Goal: Information Seeking & Learning: Learn about a topic

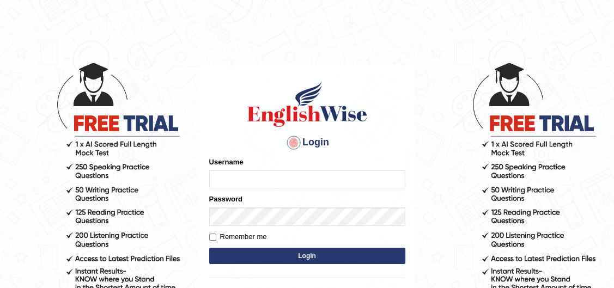
type input "pravapoudel"
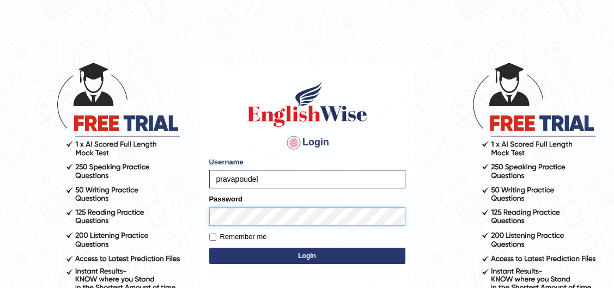
click at [209, 248] on button "Login" at bounding box center [307, 256] width 196 height 16
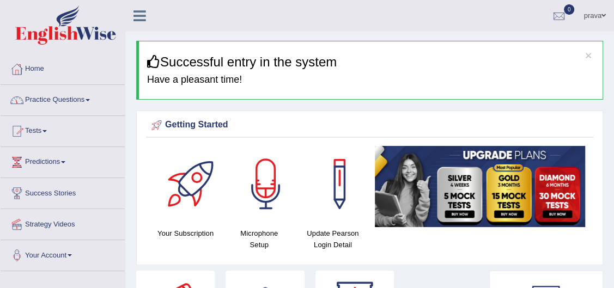
click at [38, 102] on link "Practice Questions" at bounding box center [63, 98] width 124 height 27
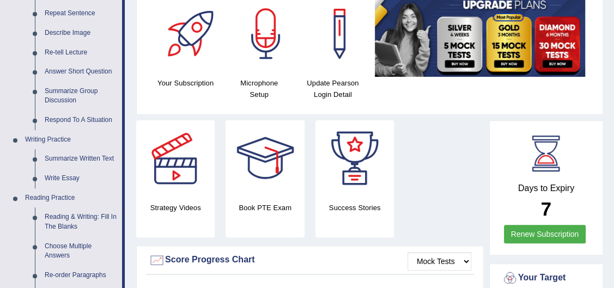
scroll to position [148, 0]
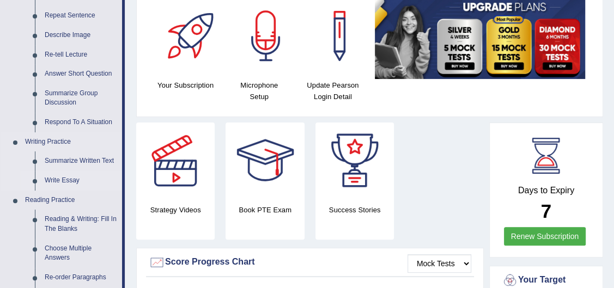
click at [46, 178] on link "Write Essay" at bounding box center [81, 181] width 82 height 20
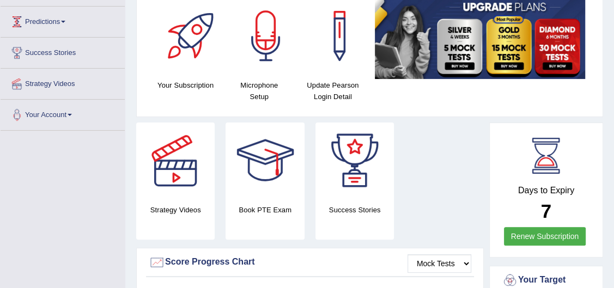
scroll to position [187, 0]
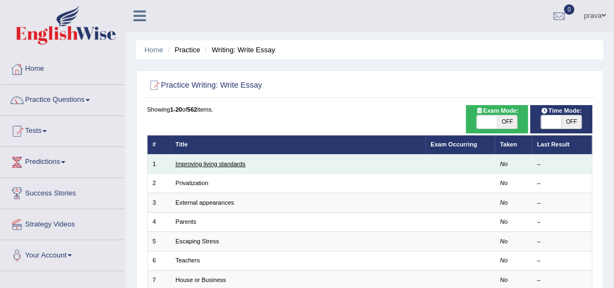
click at [224, 166] on link "Improving living standards" at bounding box center [210, 164] width 70 height 7
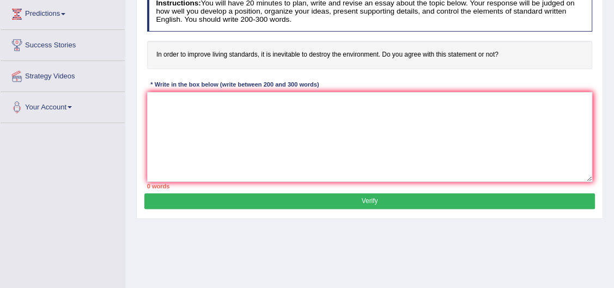
scroll to position [99, 0]
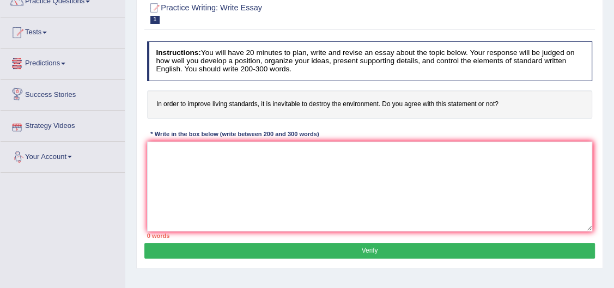
click at [63, 70] on link "Predictions" at bounding box center [63, 61] width 124 height 27
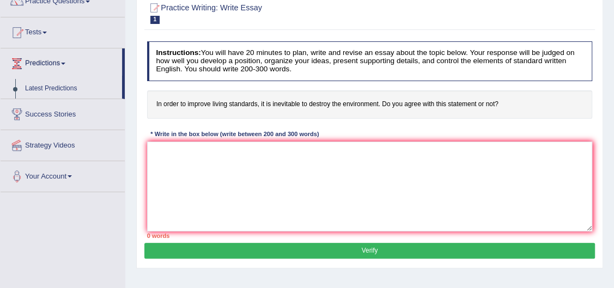
click at [57, 64] on link "Predictions" at bounding box center [61, 61] width 121 height 27
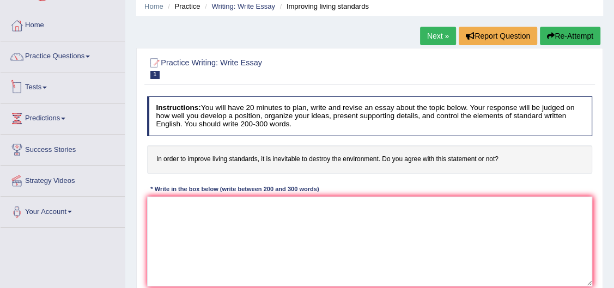
scroll to position [0, 0]
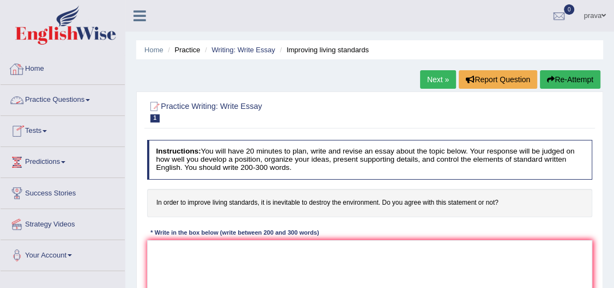
click at [59, 101] on link "Practice Questions" at bounding box center [63, 98] width 124 height 27
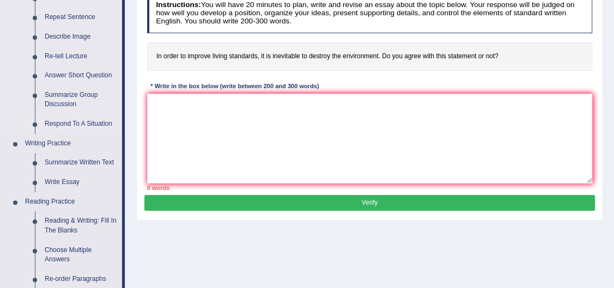
scroll to position [148, 0]
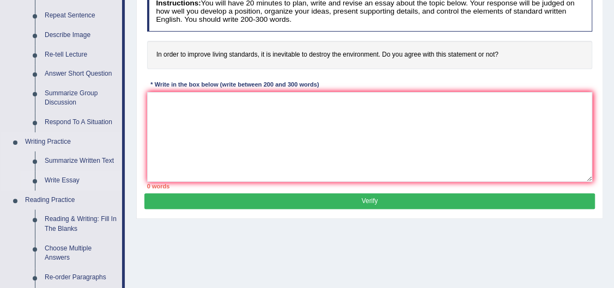
click at [65, 181] on link "Write Essay" at bounding box center [81, 181] width 82 height 20
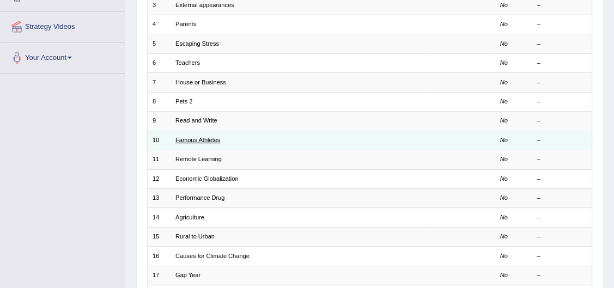
scroll to position [148, 0]
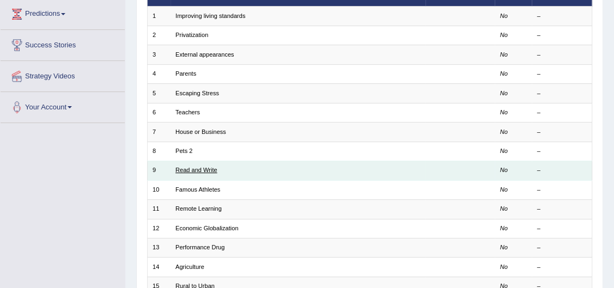
click at [202, 172] on link "Read and Write" at bounding box center [196, 170] width 42 height 7
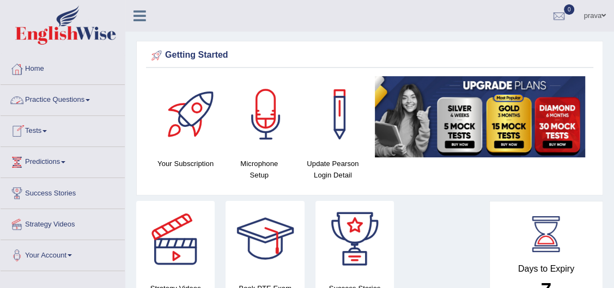
click at [70, 103] on link "Practice Questions" at bounding box center [63, 98] width 124 height 27
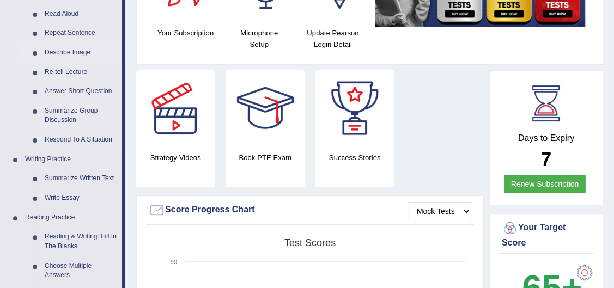
scroll to position [148, 0]
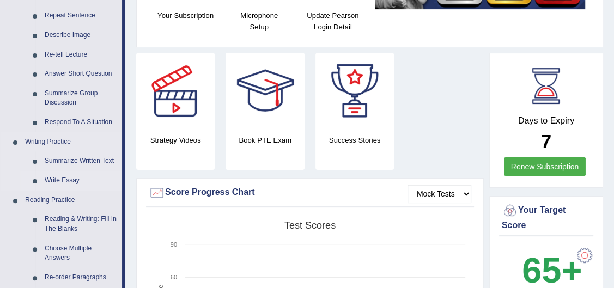
click at [65, 179] on link "Write Essay" at bounding box center [81, 181] width 82 height 20
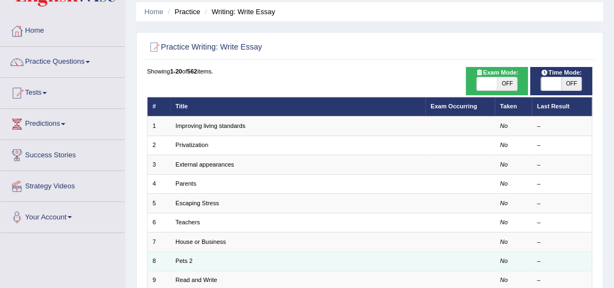
scroll to position [49, 0]
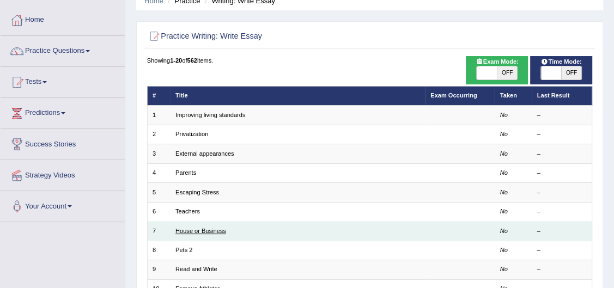
click at [200, 232] on link "House or Business" at bounding box center [200, 231] width 51 height 7
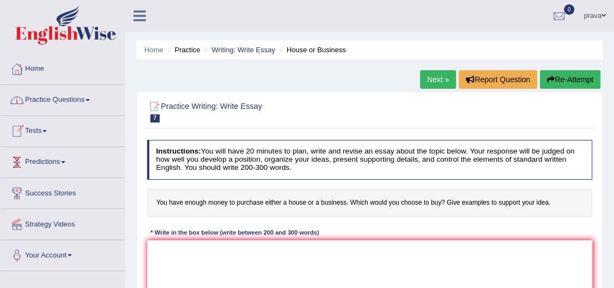
click at [50, 139] on link "Tests" at bounding box center [63, 129] width 124 height 27
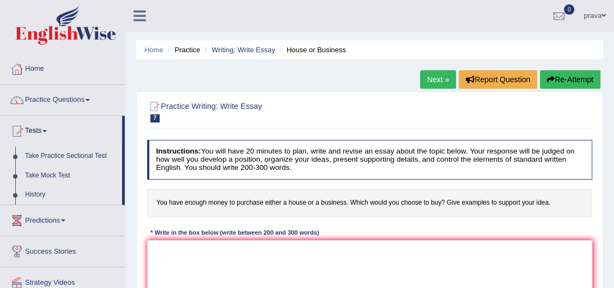
click at [75, 106] on link "Practice Questions" at bounding box center [63, 98] width 124 height 27
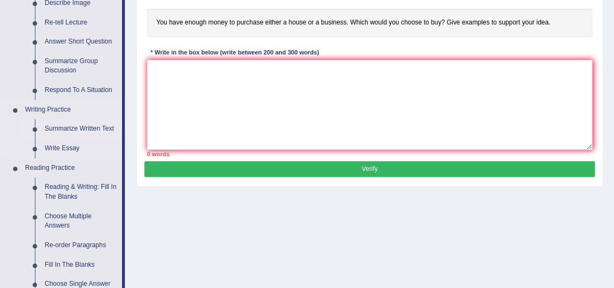
scroll to position [198, 0]
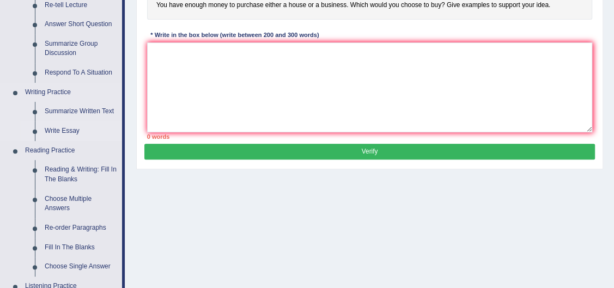
click at [65, 132] on link "Write Essay" at bounding box center [81, 131] width 82 height 20
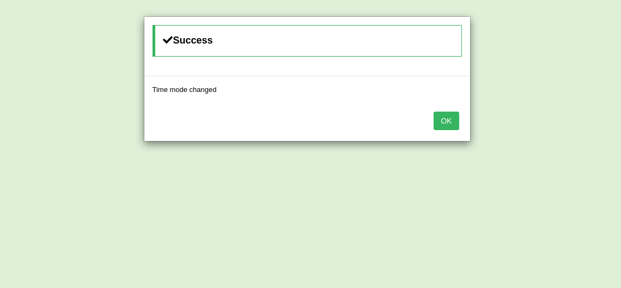
click at [454, 121] on button "OK" at bounding box center [446, 121] width 25 height 19
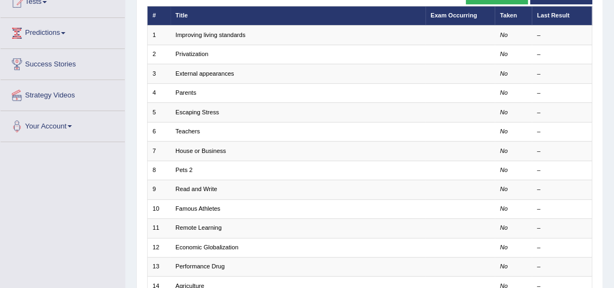
scroll to position [198, 0]
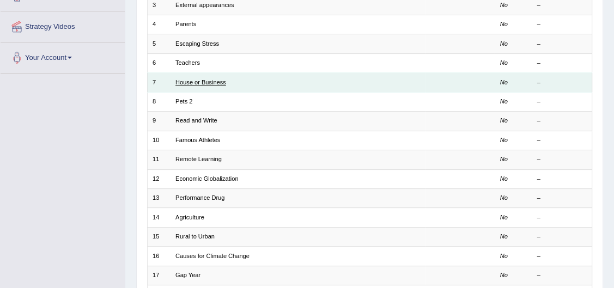
click at [198, 82] on link "House or Business" at bounding box center [200, 82] width 51 height 7
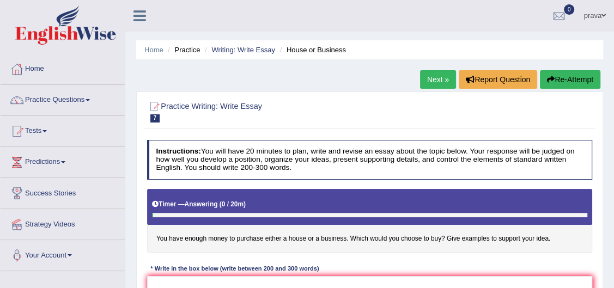
scroll to position [99, 0]
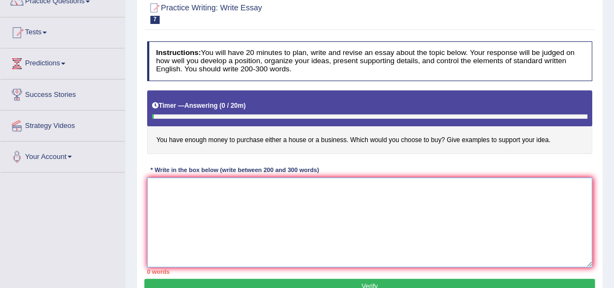
click at [276, 200] on textarea at bounding box center [370, 223] width 446 height 90
drag, startPoint x: 276, startPoint y: 200, endPoint x: 404, endPoint y: 286, distance: 153.8
click at [375, 275] on div "Instructions: You will have 20 minutes to plan, write and revise an essay about…" at bounding box center [369, 158] width 450 height 242
type textarea "b"
click at [208, 187] on textarea "Buying a house and bussing has become an integral" at bounding box center [370, 223] width 446 height 90
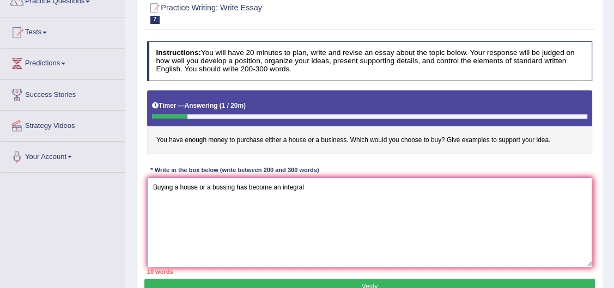
click at [235, 188] on textarea "Buying a house or a bussing has become an integral" at bounding box center [370, 223] width 446 height 90
click at [315, 188] on textarea "Buying a house or a bussing when we have a money has become an integral" at bounding box center [370, 223] width 446 height 90
click at [376, 186] on textarea "Buying a house or a bussing when we have a money has become an integral" at bounding box center [370, 223] width 446 height 90
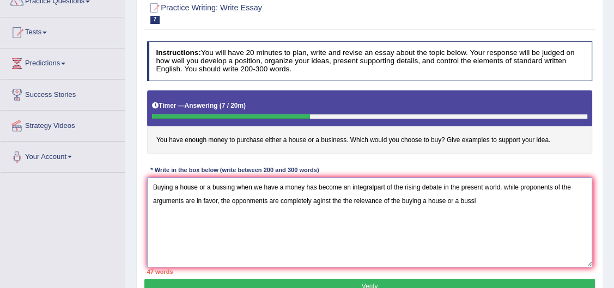
click at [234, 188] on textarea "Buying a house or a bussing when we have a money has become an integralpart of …" at bounding box center [370, 223] width 446 height 90
click at [483, 207] on textarea "Buying a house or a bussiness when we have a money has become an integralpart o…" at bounding box center [370, 223] width 446 height 90
click at [513, 190] on textarea "Buying a house or a bussiness when we have a money has become an integralpart o…" at bounding box center [370, 223] width 446 height 90
click at [493, 203] on textarea "Buying a house or a bussiness when we have a money has become an integralpart o…" at bounding box center [370, 223] width 446 height 90
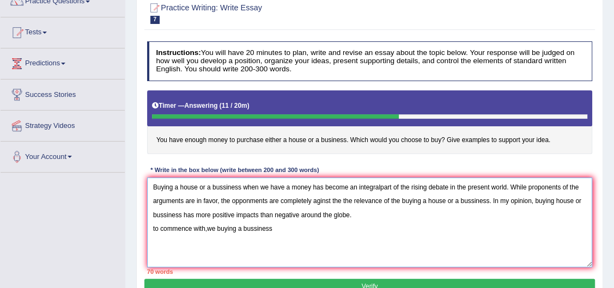
click at [213, 229] on textarea "Buying a house or a bussiness when we have a money has become an integralpart o…" at bounding box center [370, 223] width 446 height 90
click at [282, 227] on textarea "Buying a house or a bussiness when we have a money has become an integralpart o…" at bounding box center [370, 223] width 446 height 90
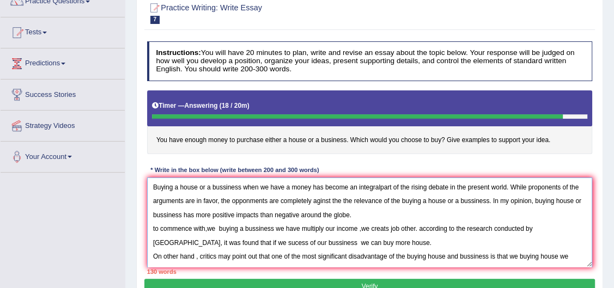
scroll to position [9, 0]
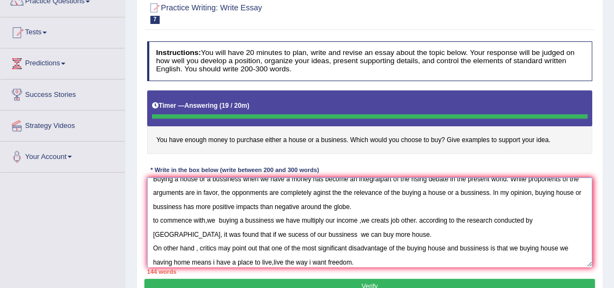
type textarea "Buying a house or a bussiness when we have a money has become an integralpart o…"
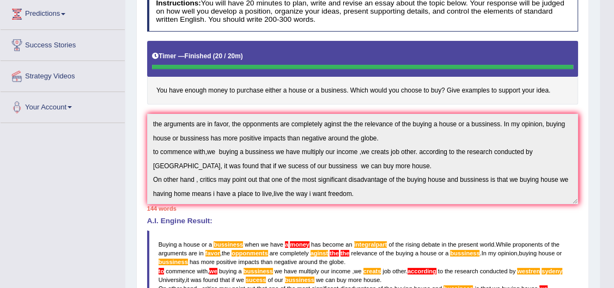
scroll to position [0, 0]
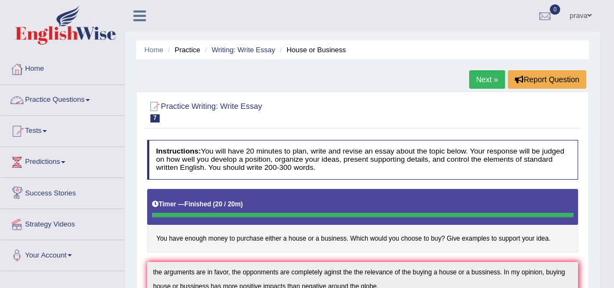
click at [63, 104] on link "Practice Questions" at bounding box center [63, 98] width 124 height 27
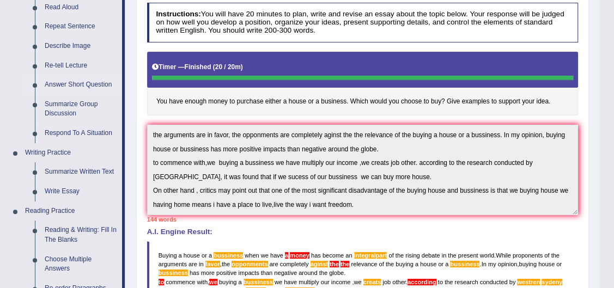
scroll to position [198, 0]
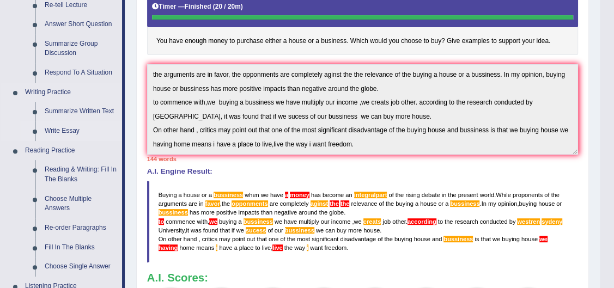
click at [61, 126] on link "Write Essay" at bounding box center [81, 131] width 82 height 20
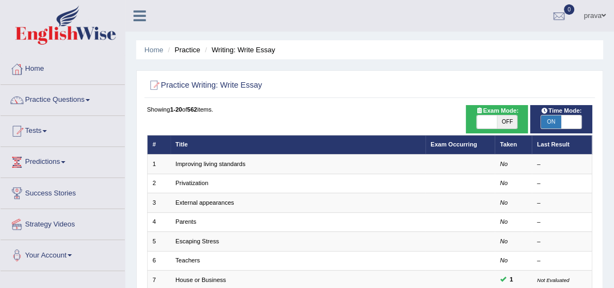
click at [37, 98] on link "Practice Questions" at bounding box center [63, 98] width 124 height 27
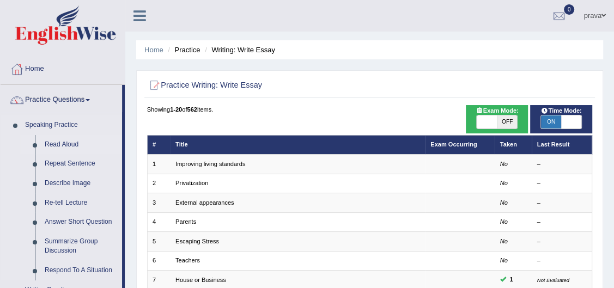
click at [70, 147] on link "Read Aloud" at bounding box center [81, 145] width 82 height 20
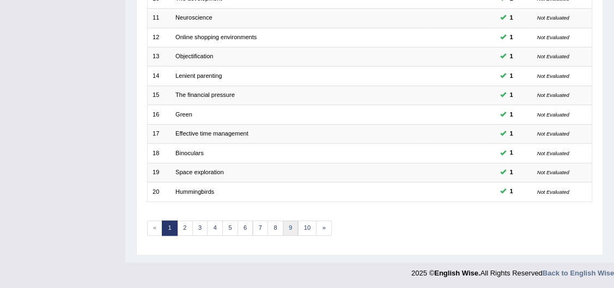
click at [286, 226] on link "9" at bounding box center [291, 228] width 16 height 15
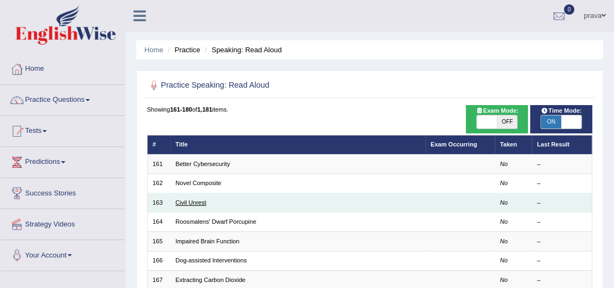
click at [200, 205] on link "Civil Unrest" at bounding box center [190, 202] width 31 height 7
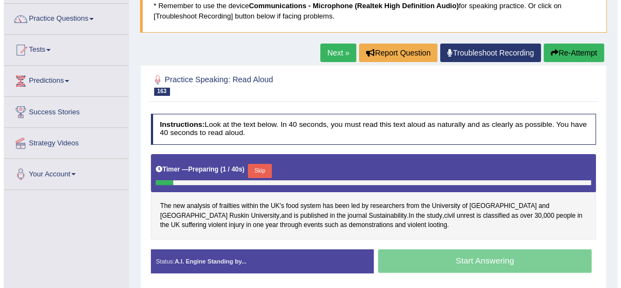
scroll to position [99, 0]
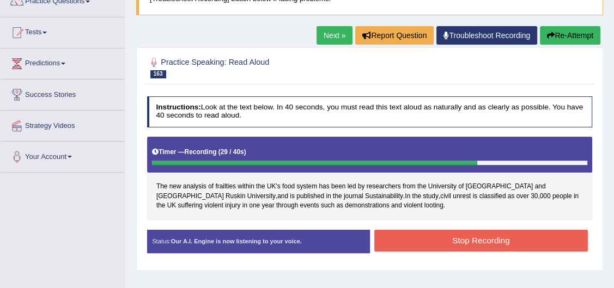
click at [479, 236] on button "Stop Recording" at bounding box center [481, 240] width 214 height 21
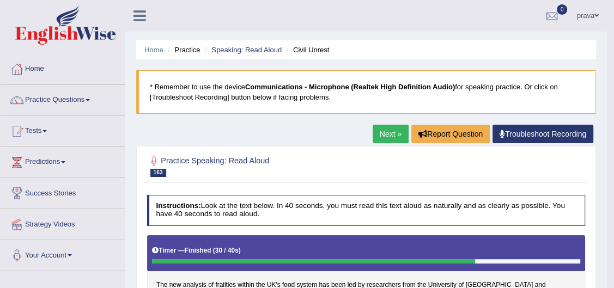
scroll to position [0, 0]
click at [54, 95] on link "Practice Questions" at bounding box center [63, 98] width 124 height 27
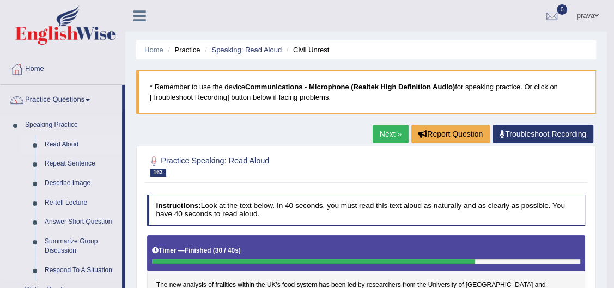
click at [59, 141] on link "Read Aloud" at bounding box center [81, 145] width 82 height 20
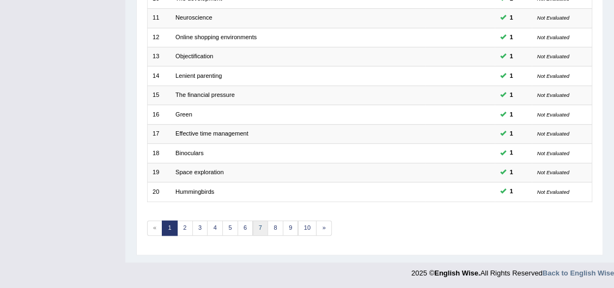
click at [261, 230] on link "7" at bounding box center [261, 228] width 16 height 15
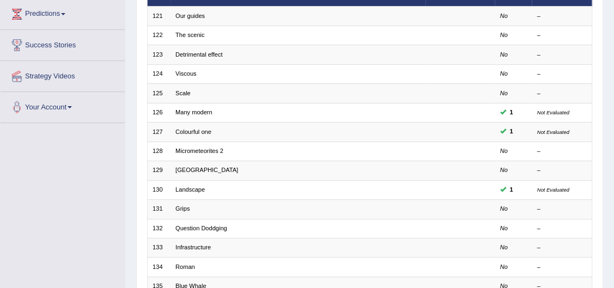
scroll to position [198, 0]
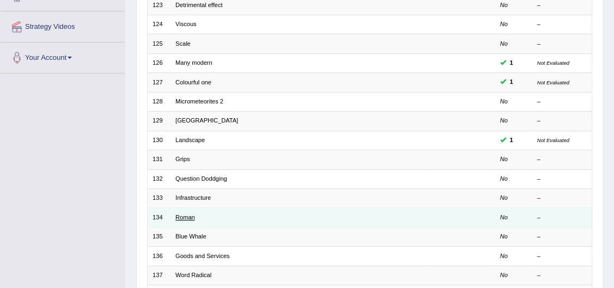
click at [181, 217] on link "Roman" at bounding box center [185, 217] width 20 height 7
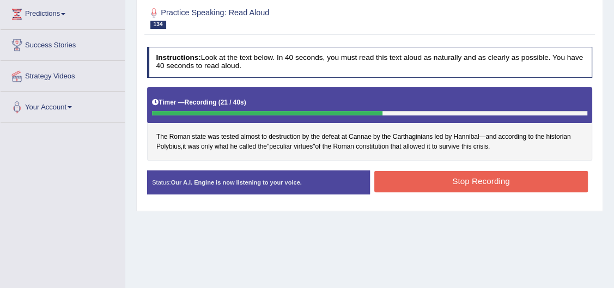
click at [425, 188] on button "Stop Recording" at bounding box center [481, 181] width 214 height 21
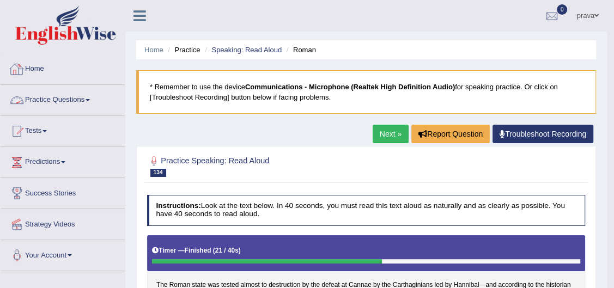
click at [66, 98] on link "Practice Questions" at bounding box center [63, 98] width 124 height 27
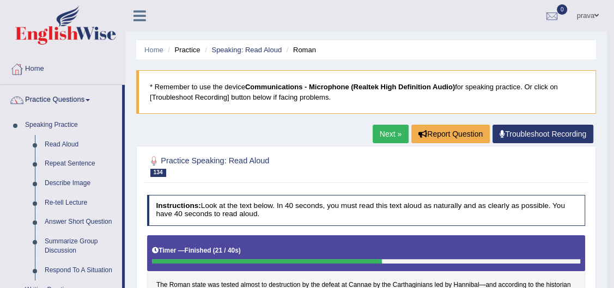
click at [77, 140] on link "Read Aloud" at bounding box center [81, 145] width 82 height 20
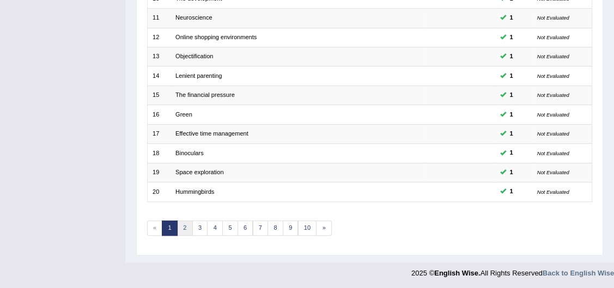
click at [178, 222] on link "2" at bounding box center [185, 228] width 16 height 15
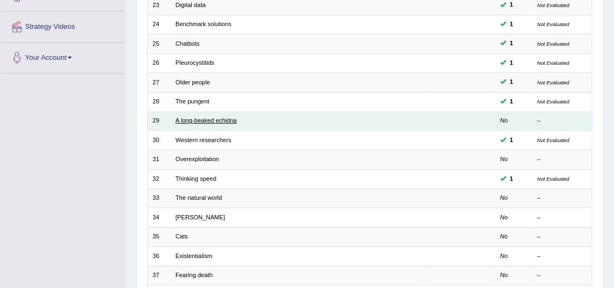
click at [188, 122] on link "A long-beaked echidna" at bounding box center [205, 120] width 61 height 7
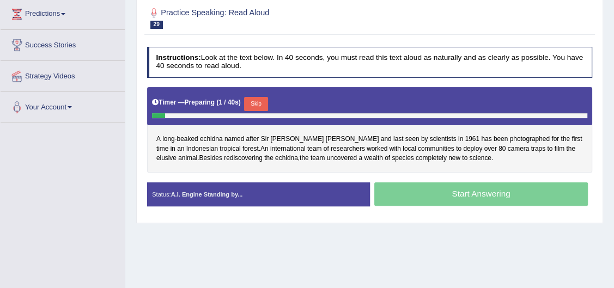
scroll to position [148, 0]
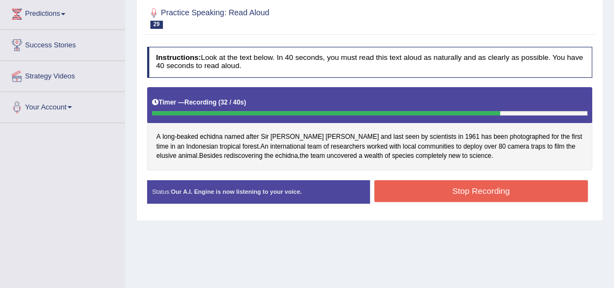
click at [469, 191] on button "Stop Recording" at bounding box center [481, 190] width 214 height 21
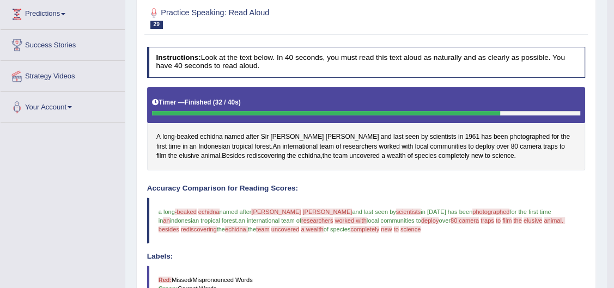
scroll to position [0, 0]
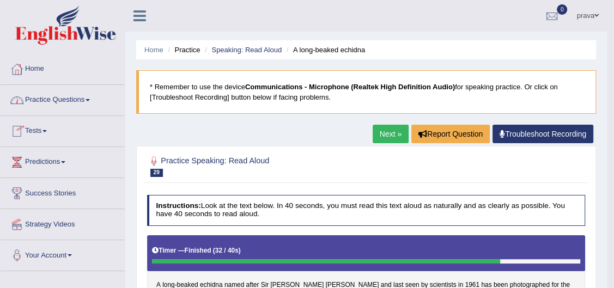
click at [66, 104] on link "Practice Questions" at bounding box center [63, 98] width 124 height 27
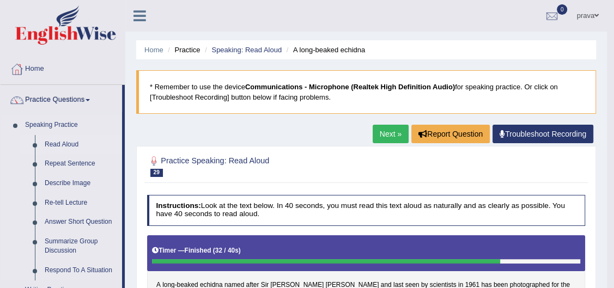
click at [68, 145] on link "Read Aloud" at bounding box center [81, 145] width 82 height 20
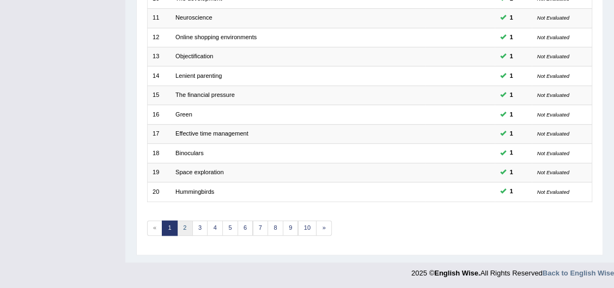
click at [178, 221] on link "2" at bounding box center [185, 228] width 16 height 15
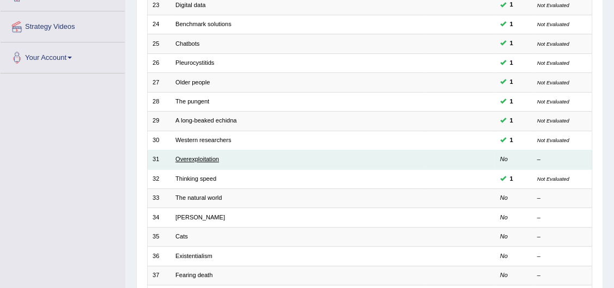
click at [205, 161] on link "Overexploitation" at bounding box center [197, 159] width 44 height 7
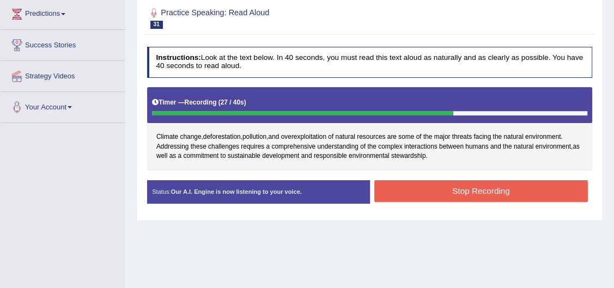
click at [455, 188] on button "Stop Recording" at bounding box center [481, 190] width 214 height 21
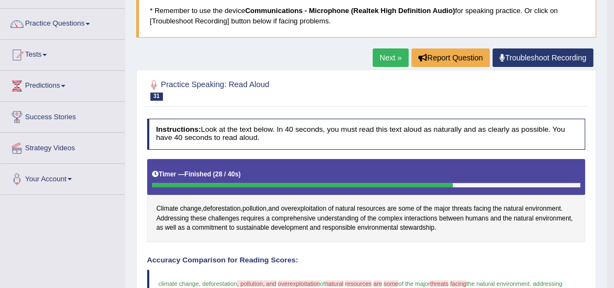
scroll to position [49, 0]
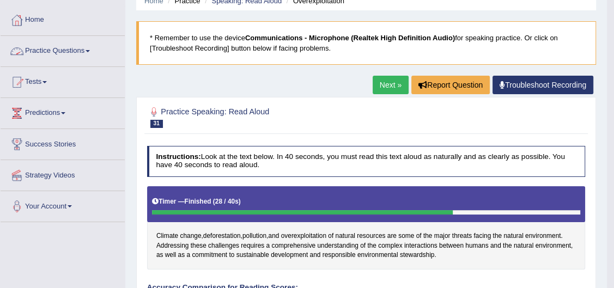
click at [50, 51] on link "Practice Questions" at bounding box center [63, 49] width 124 height 27
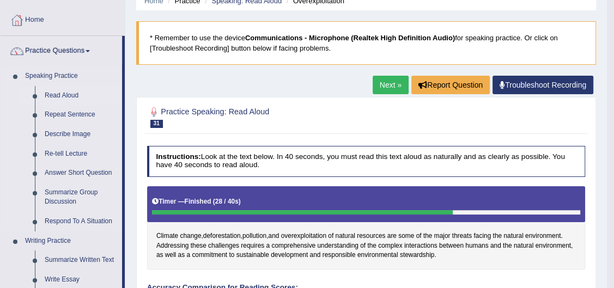
click at [59, 96] on link "Read Aloud" at bounding box center [81, 96] width 82 height 20
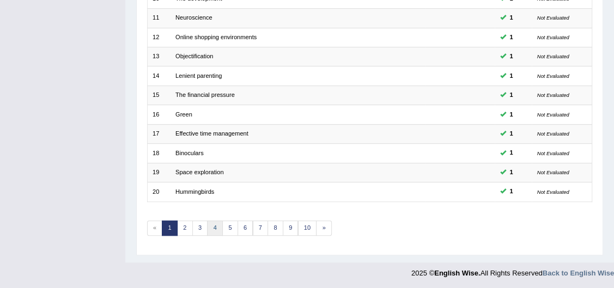
scroll to position [339, 0]
click at [191, 227] on link "2" at bounding box center [185, 228] width 16 height 15
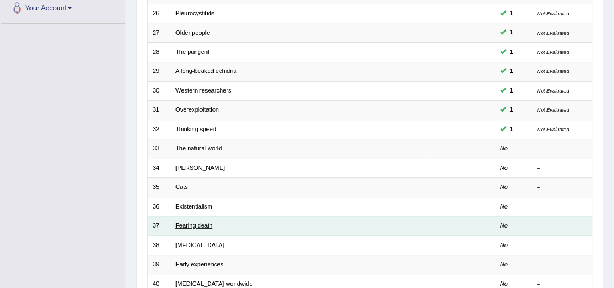
click at [201, 224] on link "Fearing death" at bounding box center [193, 225] width 37 height 7
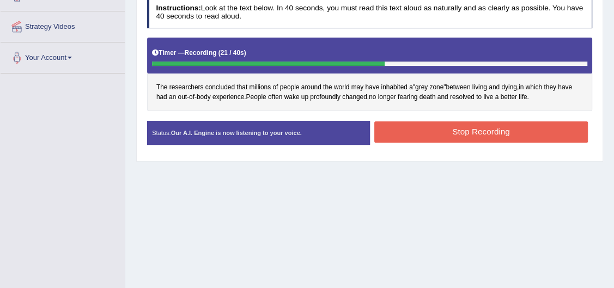
click at [498, 126] on button "Stop Recording" at bounding box center [481, 131] width 214 height 21
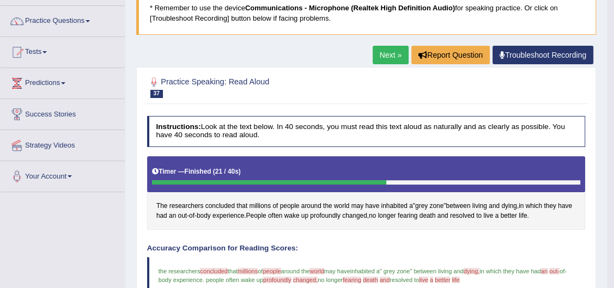
scroll to position [33, 0]
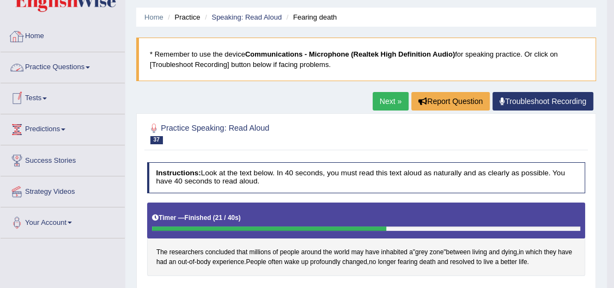
click at [65, 66] on link "Practice Questions" at bounding box center [63, 65] width 124 height 27
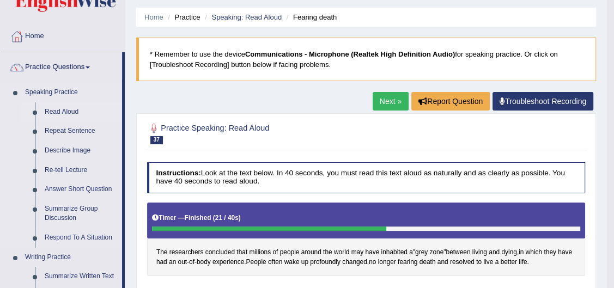
click at [65, 112] on link "Read Aloud" at bounding box center [81, 112] width 82 height 20
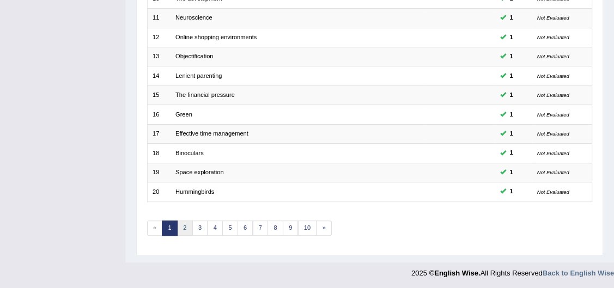
click at [178, 225] on link "2" at bounding box center [185, 228] width 16 height 15
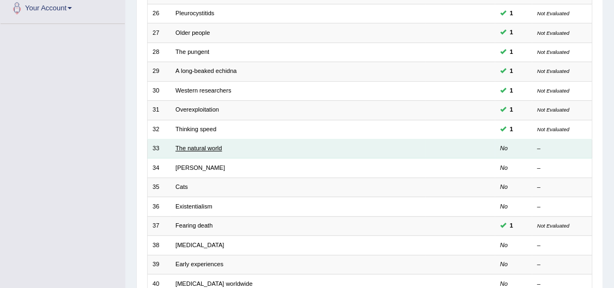
click at [198, 150] on link "The natural world" at bounding box center [198, 148] width 46 height 7
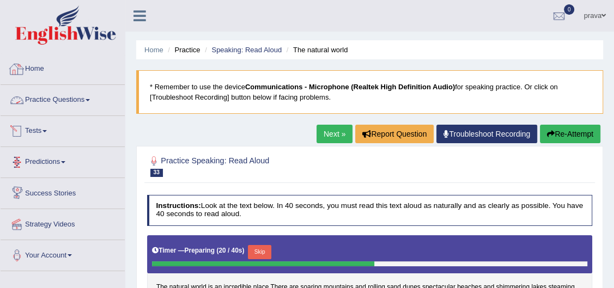
click at [58, 104] on link "Practice Questions" at bounding box center [63, 98] width 124 height 27
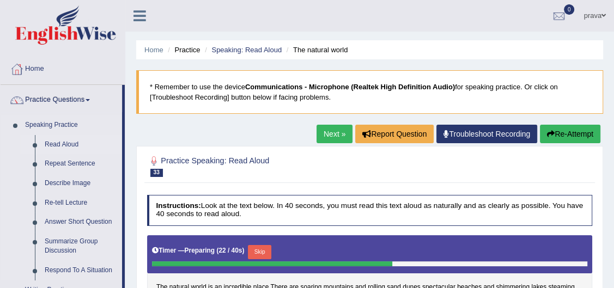
click at [74, 147] on link "Read Aloud" at bounding box center [81, 145] width 82 height 20
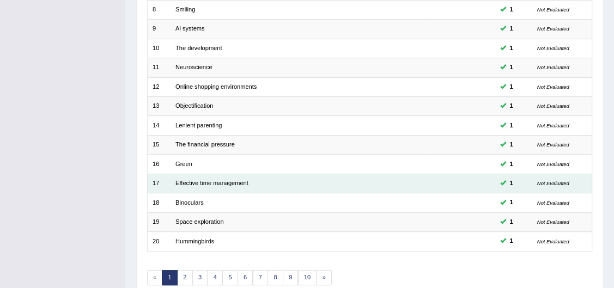
scroll to position [339, 0]
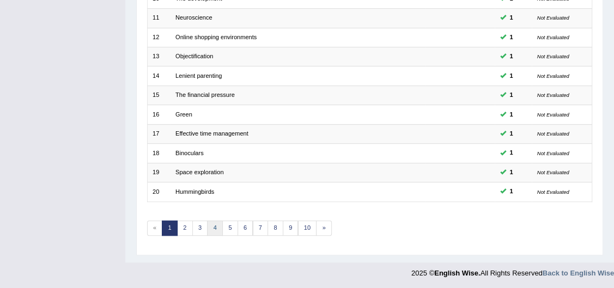
click at [215, 221] on link "4" at bounding box center [215, 228] width 16 height 15
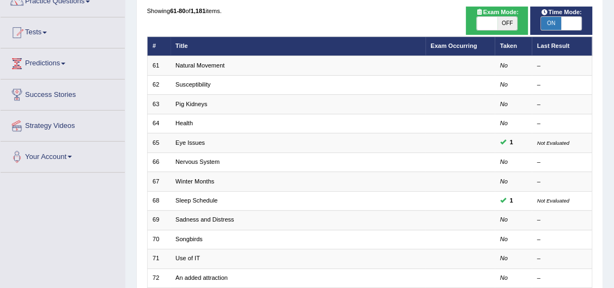
scroll to position [148, 0]
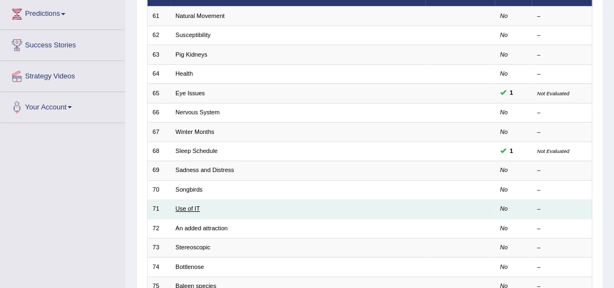
click at [188, 211] on link "Use of IT" at bounding box center [187, 208] width 25 height 7
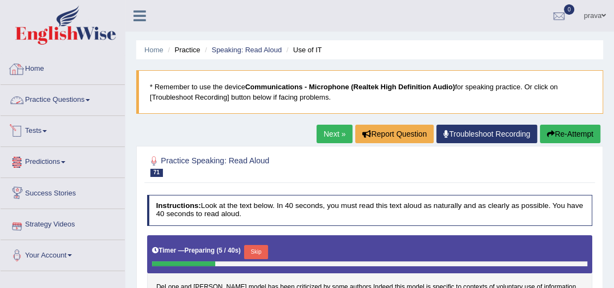
click at [45, 93] on link "Practice Questions" at bounding box center [63, 98] width 124 height 27
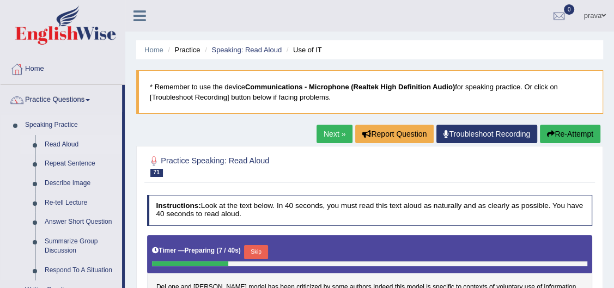
click at [79, 147] on link "Read Aloud" at bounding box center [81, 145] width 82 height 20
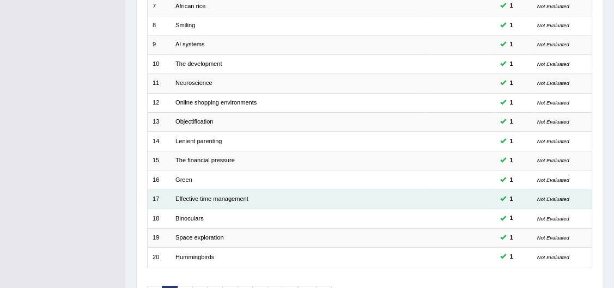
scroll to position [339, 0]
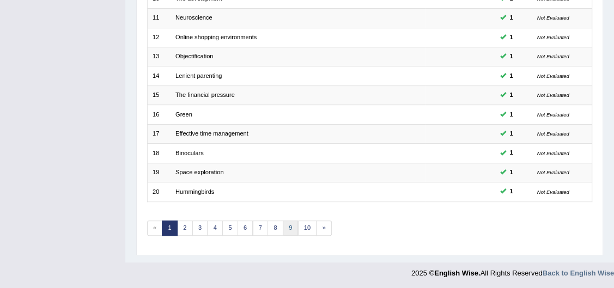
click at [288, 230] on link "9" at bounding box center [291, 228] width 16 height 15
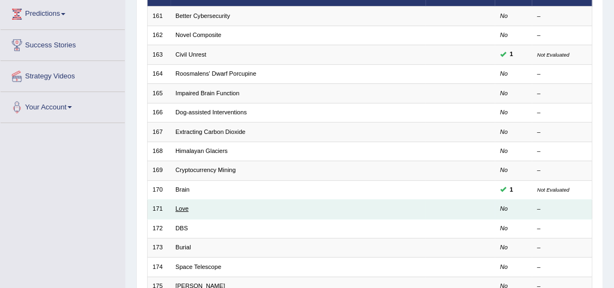
click at [181, 211] on link "Love" at bounding box center [181, 208] width 13 height 7
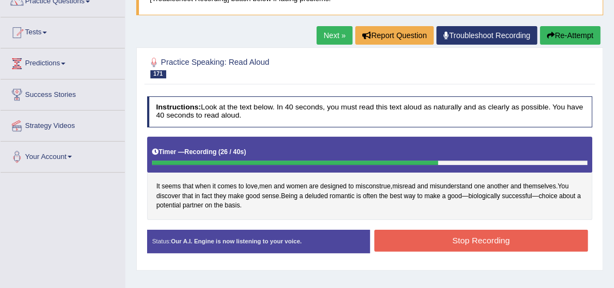
click at [520, 241] on button "Stop Recording" at bounding box center [481, 240] width 214 height 21
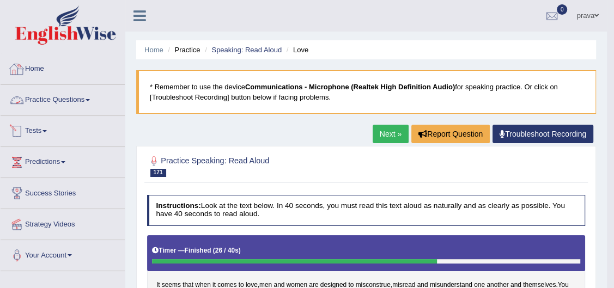
click at [41, 98] on link "Practice Questions" at bounding box center [63, 98] width 124 height 27
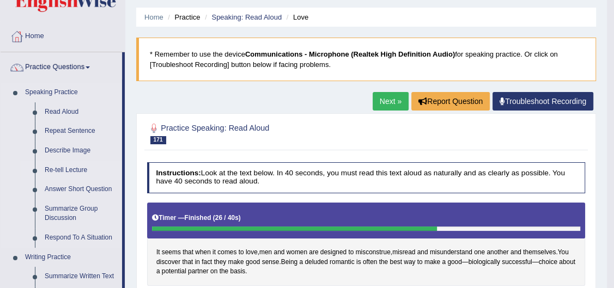
scroll to position [99, 0]
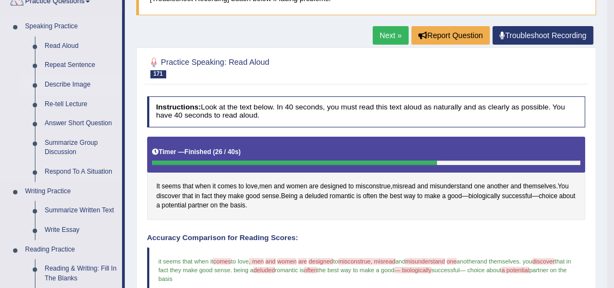
click at [76, 78] on link "Describe Image" at bounding box center [81, 85] width 82 height 20
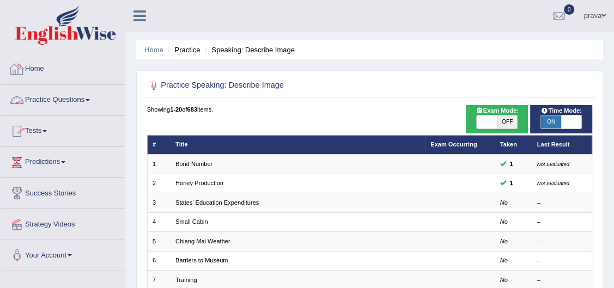
click at [56, 99] on link "Practice Questions" at bounding box center [63, 98] width 124 height 27
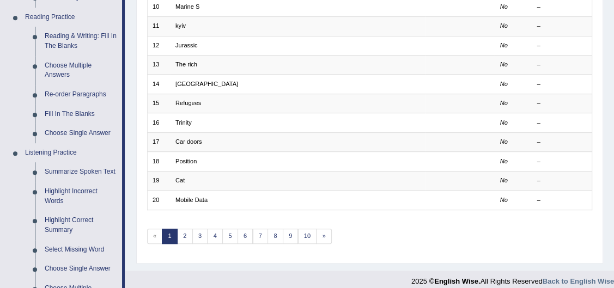
scroll to position [346, 0]
